Goal: Information Seeking & Learning: Learn about a topic

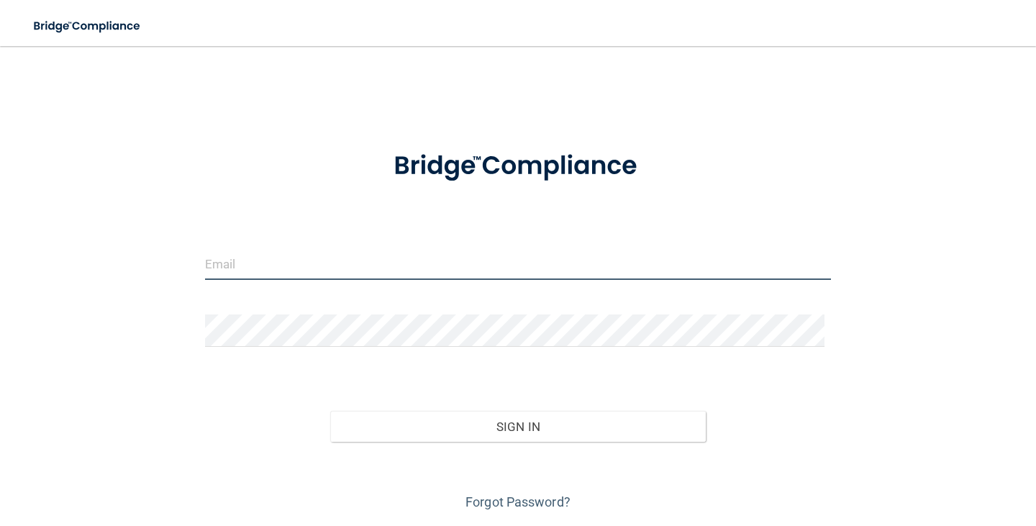
click at [241, 270] on input "email" at bounding box center [518, 263] width 626 height 32
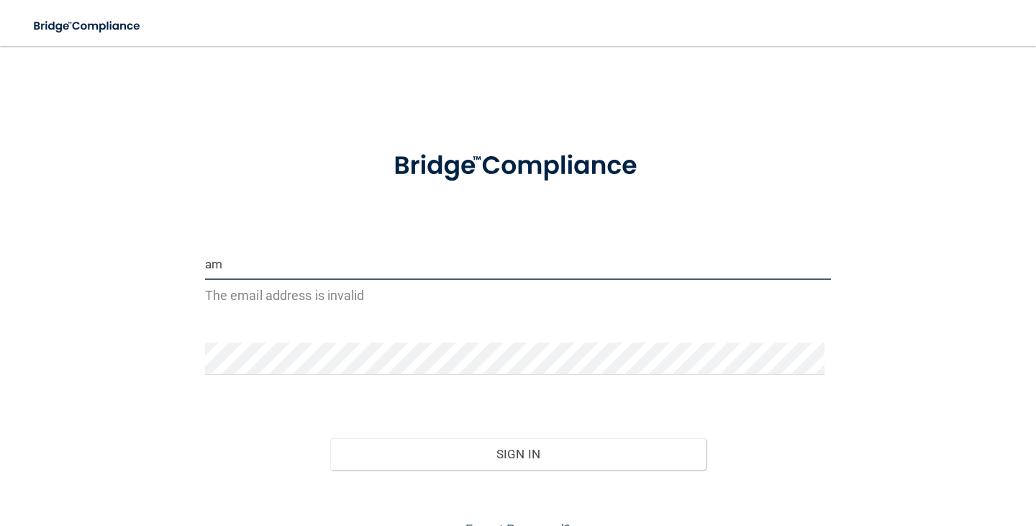
type input "a"
type input "s"
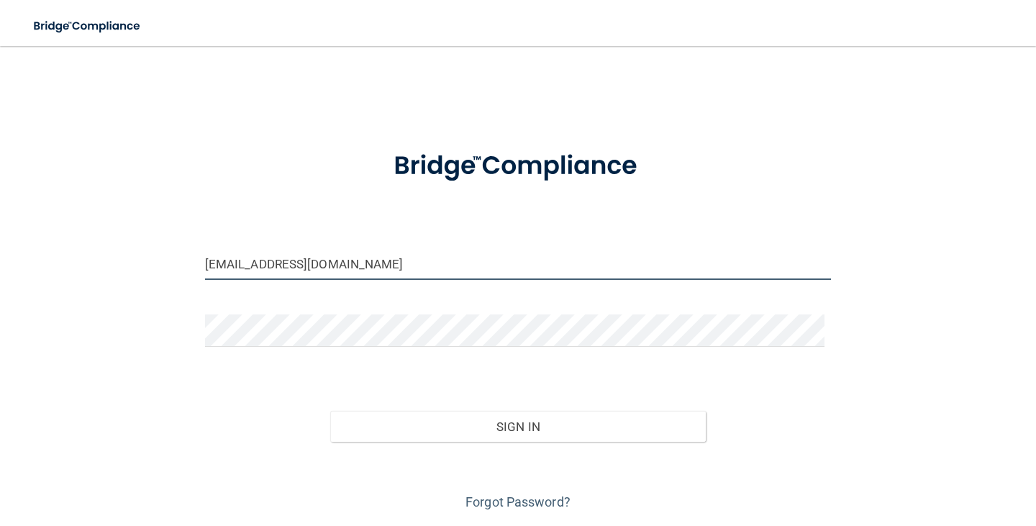
type input "[EMAIL_ADDRESS][DOMAIN_NAME]"
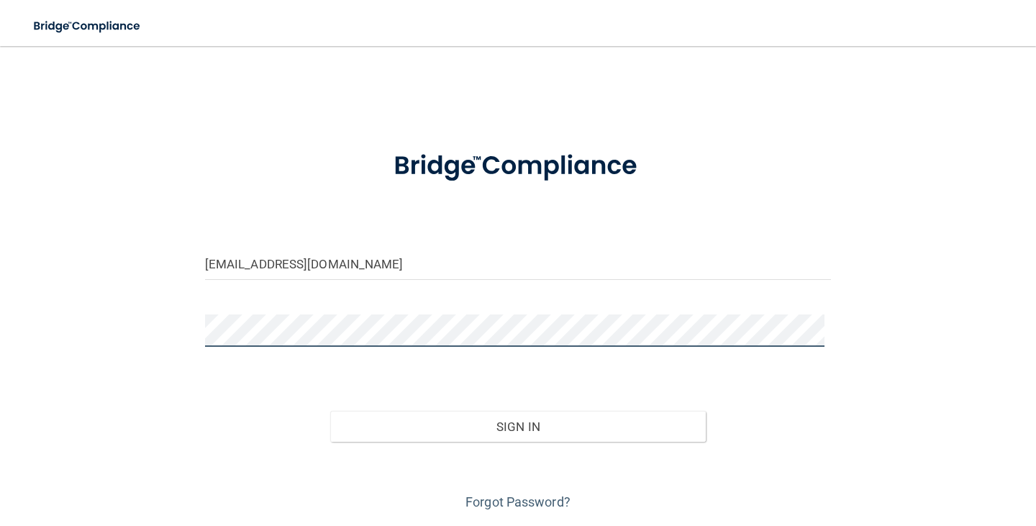
click at [330, 411] on button "Sign In" at bounding box center [517, 427] width 375 height 32
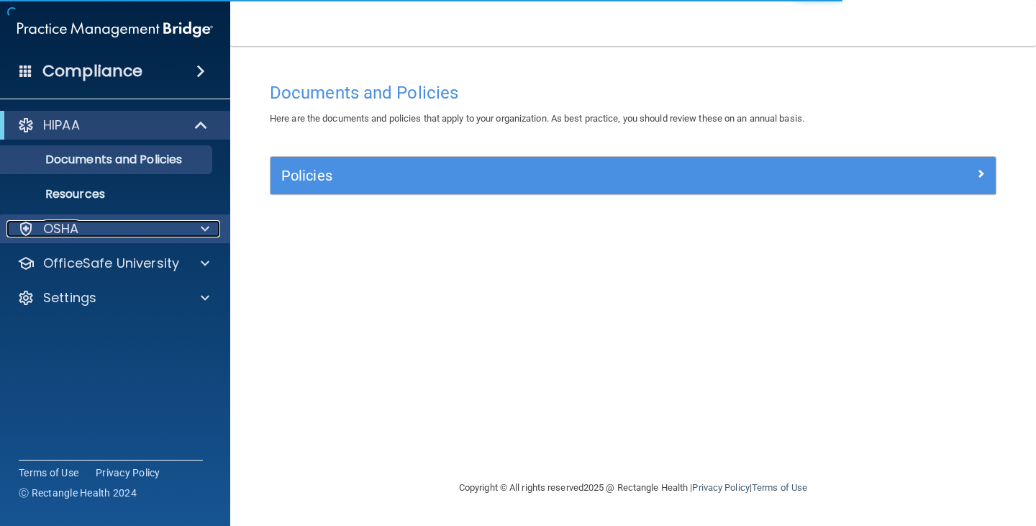
click at [204, 220] on span at bounding box center [205, 228] width 9 height 17
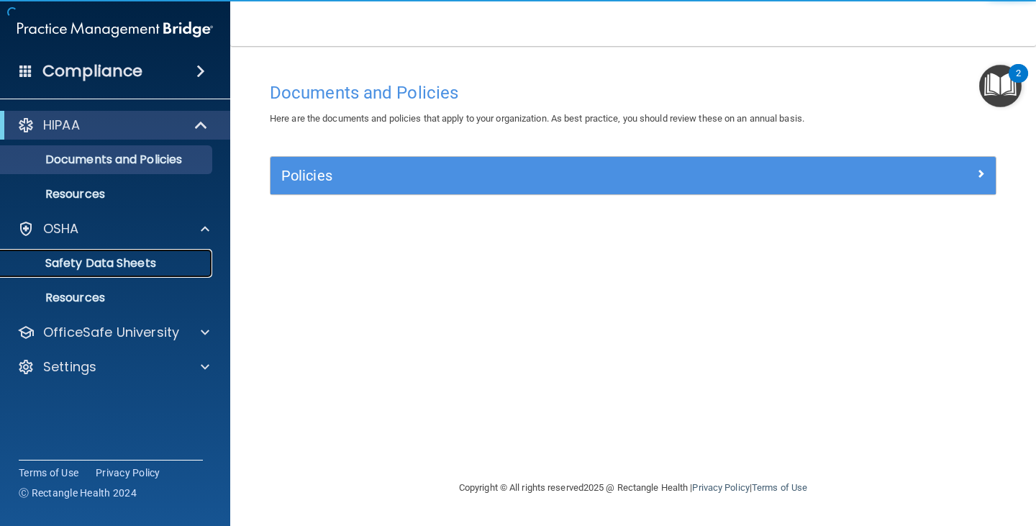
click at [134, 259] on p "Safety Data Sheets" at bounding box center [107, 263] width 196 height 14
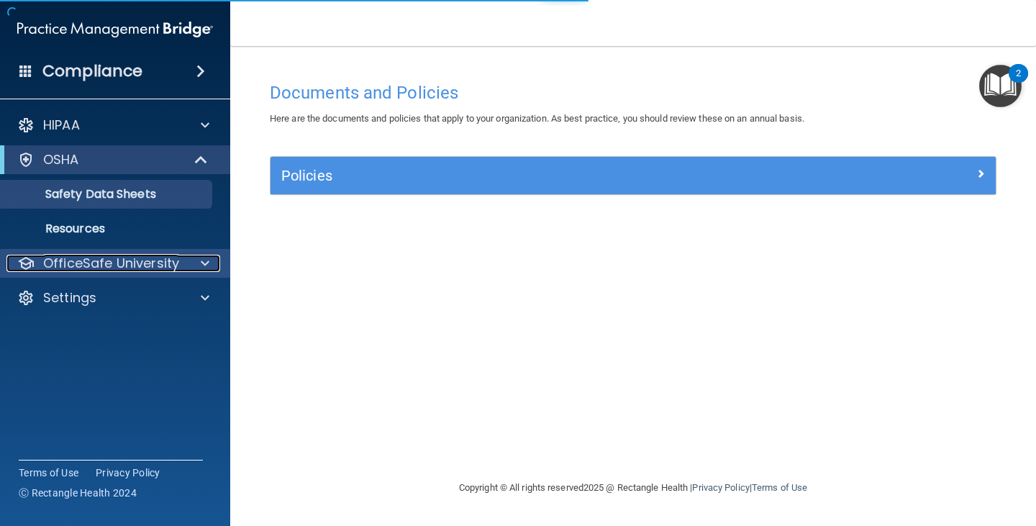
click at [204, 256] on span at bounding box center [205, 263] width 9 height 17
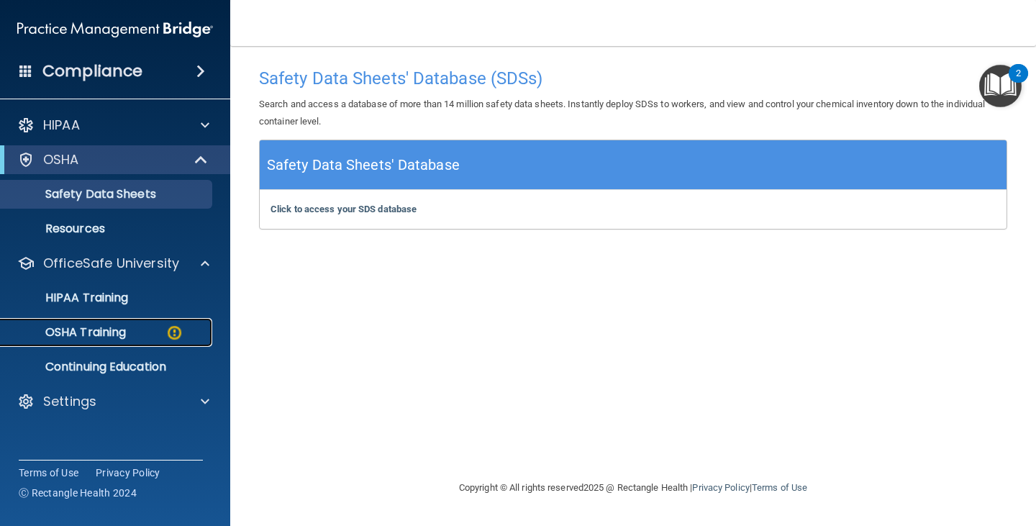
click at [96, 328] on p "OSHA Training" at bounding box center [67, 332] width 117 height 14
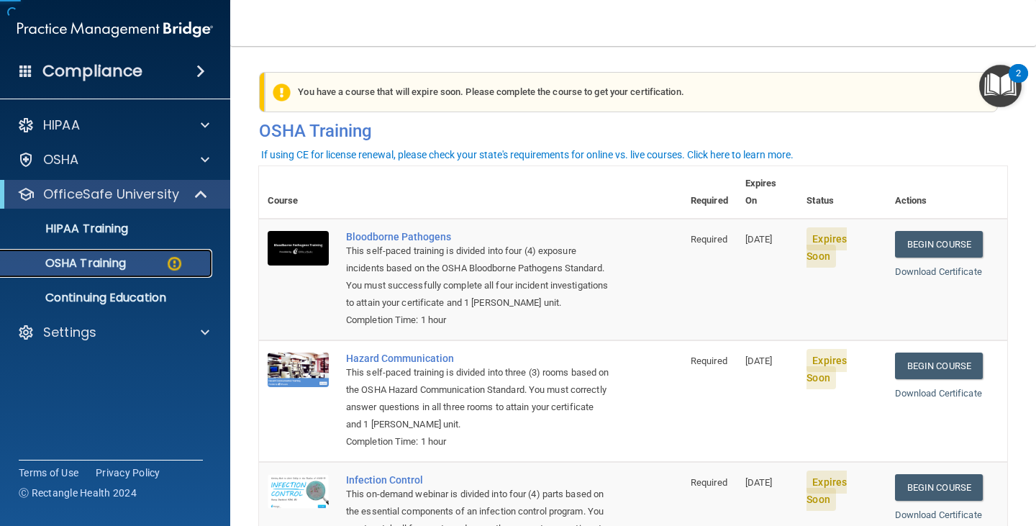
click at [97, 270] on p "OSHA Training" at bounding box center [67, 263] width 117 height 14
click at [91, 224] on p "HIPAA Training" at bounding box center [68, 229] width 119 height 14
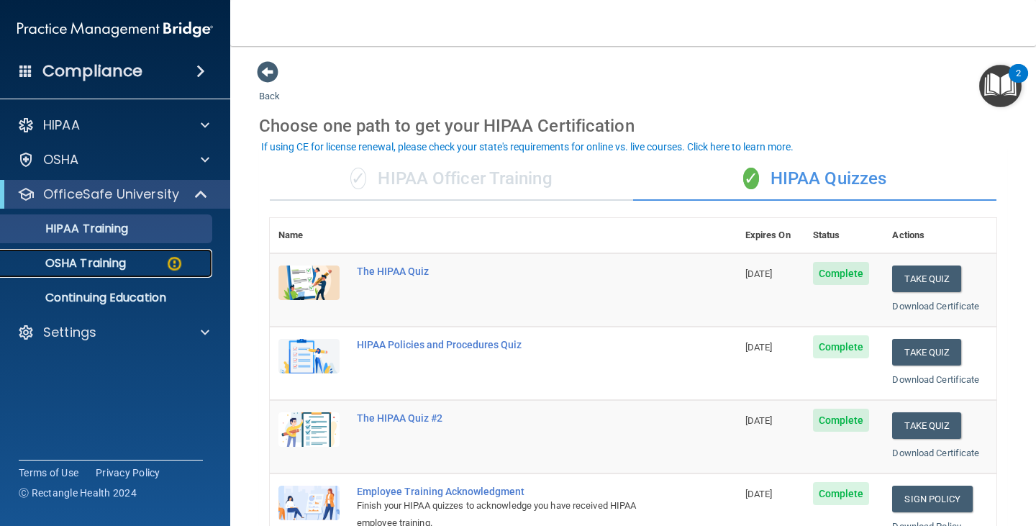
click at [81, 257] on p "OSHA Training" at bounding box center [67, 263] width 117 height 14
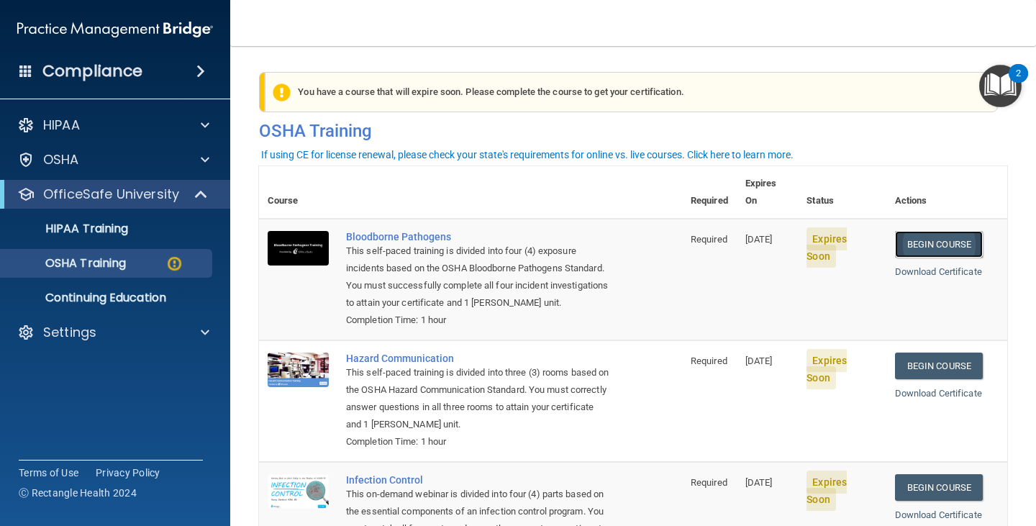
click at [906, 231] on link "Begin Course" at bounding box center [939, 244] width 88 height 27
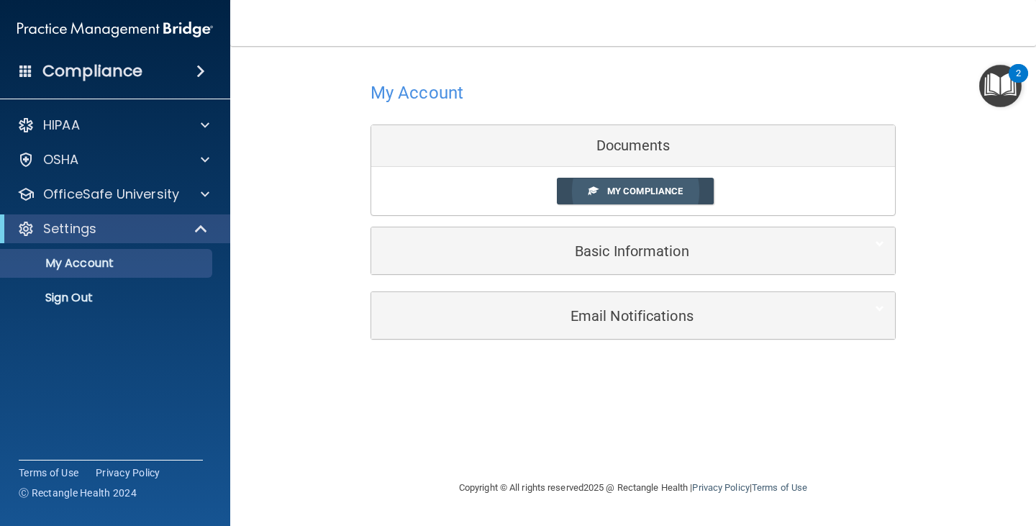
click at [630, 188] on span "My Compliance" at bounding box center [645, 191] width 76 height 11
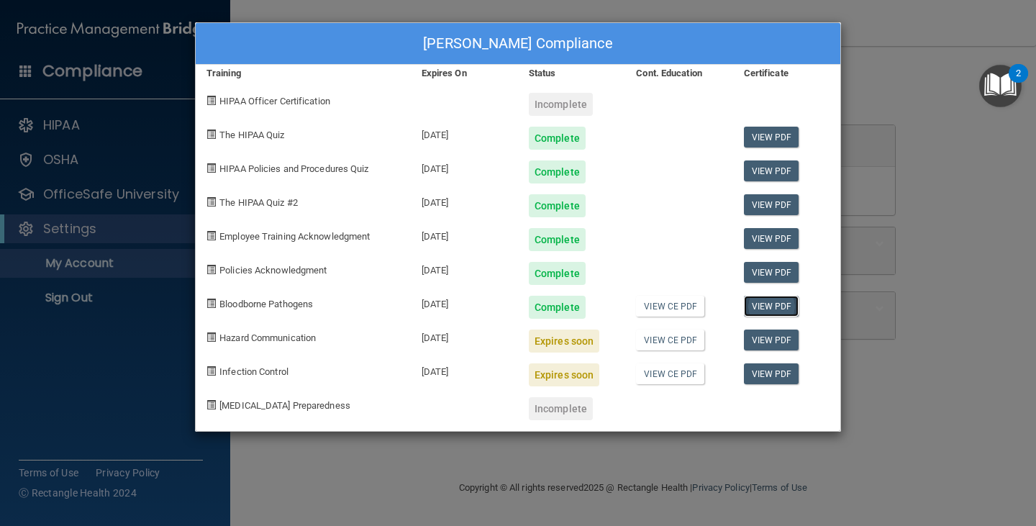
click at [760, 304] on link "View PDF" at bounding box center [771, 306] width 55 height 21
click at [904, 104] on div "Amber Smits's Compliance Training Expires On Status Cont. Education Certificate…" at bounding box center [518, 263] width 1036 height 526
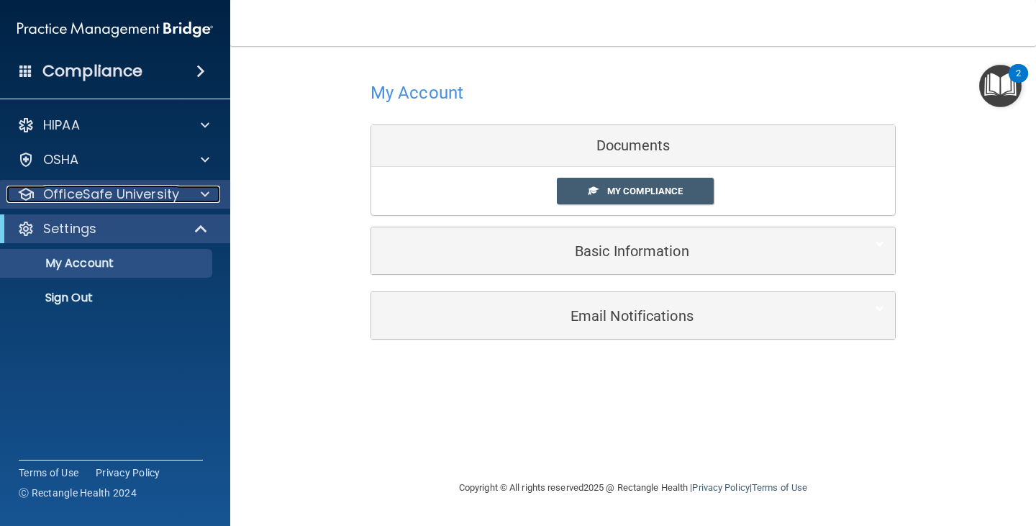
click at [206, 191] on span at bounding box center [205, 194] width 9 height 17
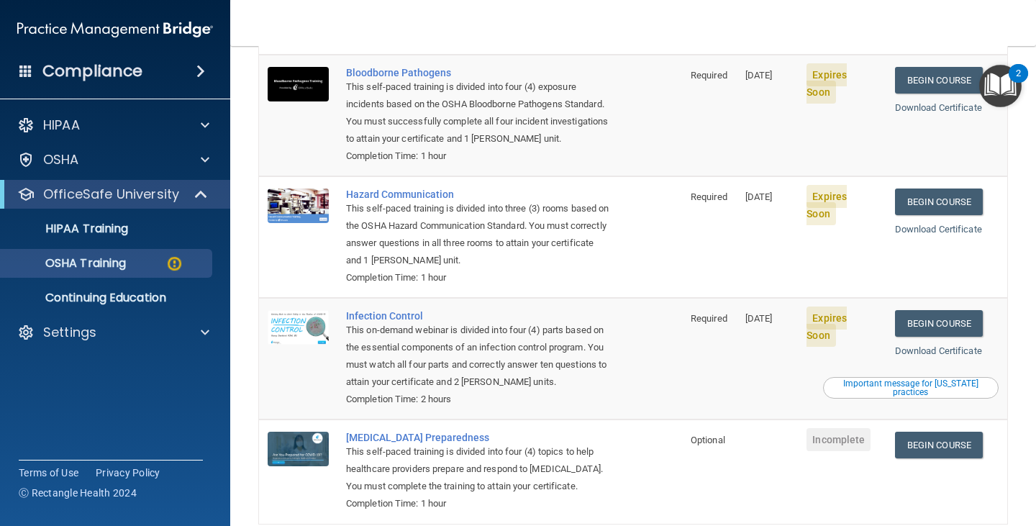
scroll to position [96, 0]
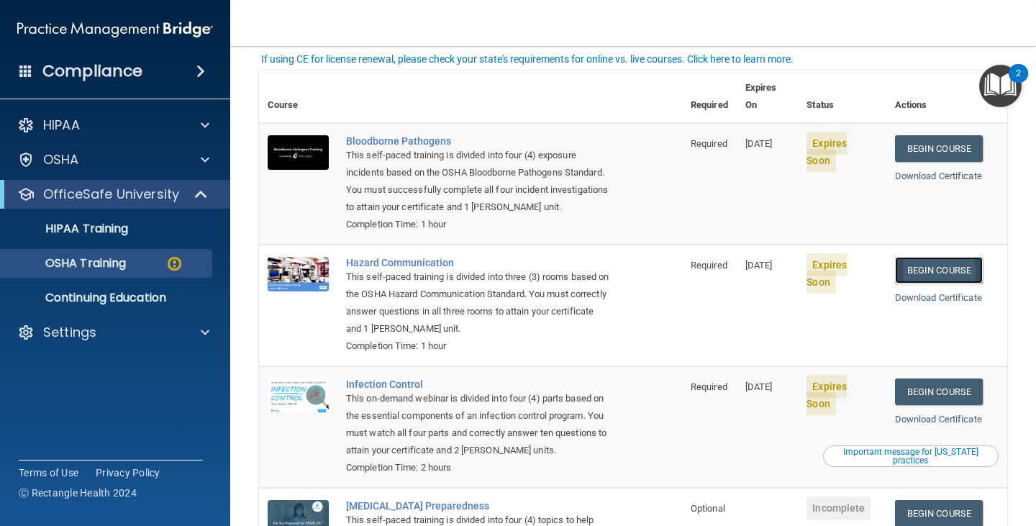
click at [908, 257] on link "Begin Course" at bounding box center [939, 270] width 88 height 27
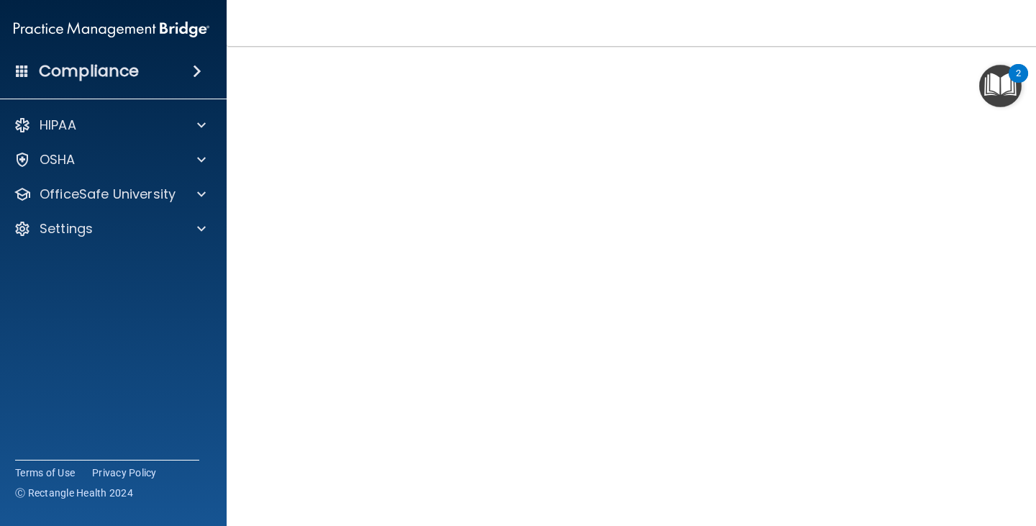
scroll to position [87, 0]
